Goal: Find specific page/section: Find specific page/section

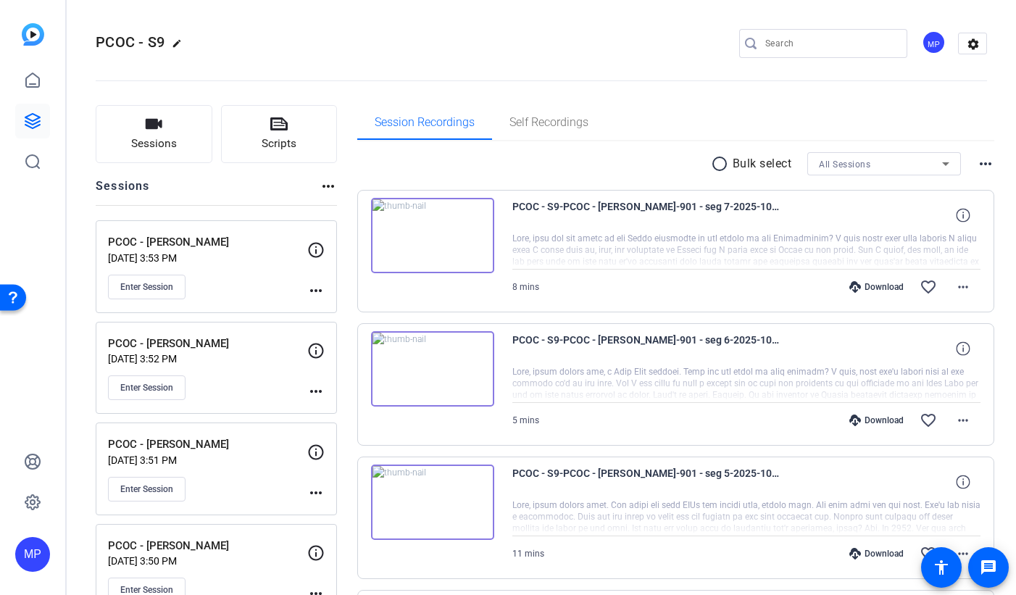
click at [884, 110] on div "Session Recordings Self Recordings" at bounding box center [676, 122] width 638 height 35
click at [894, 106] on div "Session Recordings Self Recordings" at bounding box center [676, 122] width 638 height 35
drag, startPoint x: 867, startPoint y: 93, endPoint x: 399, endPoint y: 2, distance: 476.2
click at [867, 93] on openreel-divider-bar at bounding box center [542, 76] width 892 height 44
